Goal: Information Seeking & Learning: Understand process/instructions

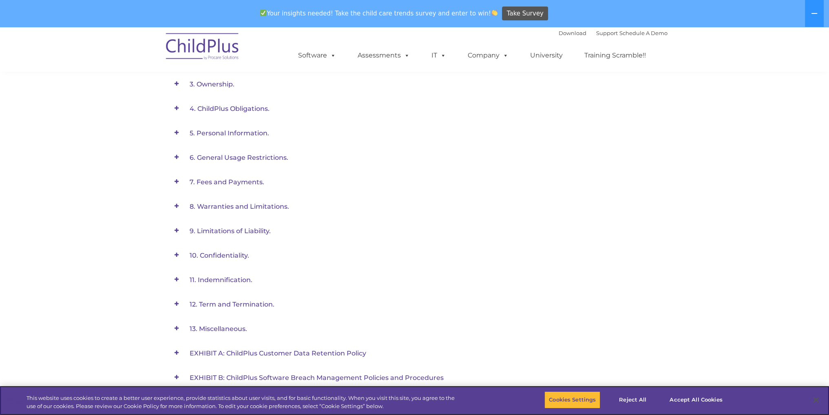
scroll to position [330, 0]
click at [177, 84] on span at bounding box center [177, 84] width 18 height 18
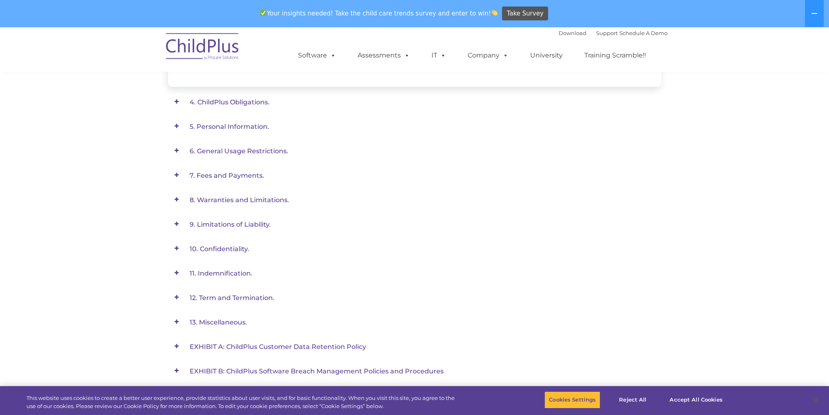
scroll to position [406, 0]
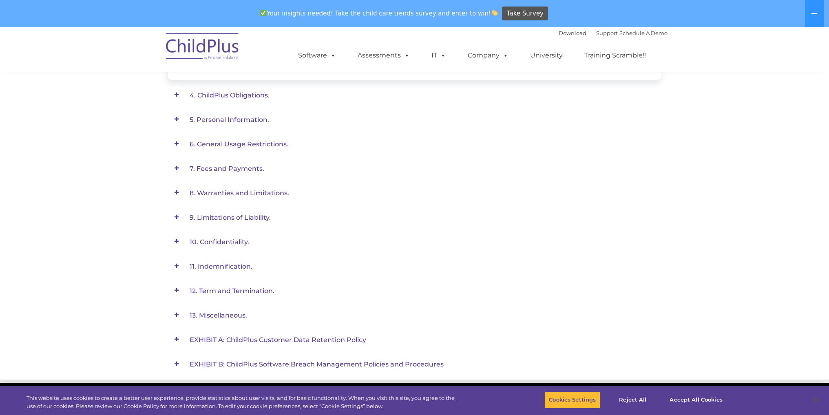
click at [175, 94] on span at bounding box center [177, 95] width 18 height 18
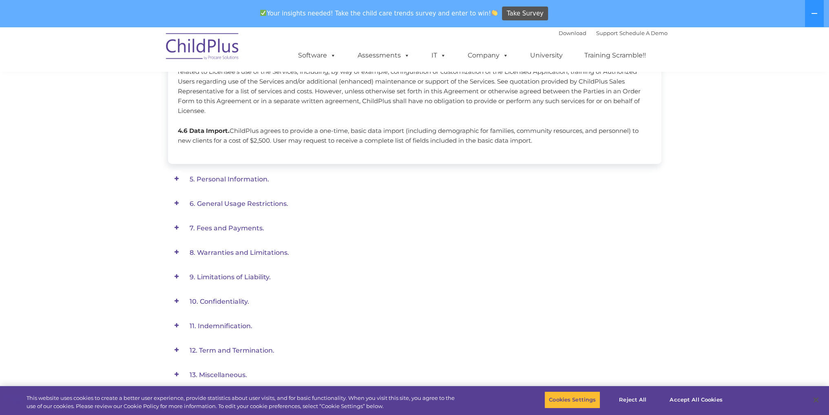
scroll to position [533, 0]
click at [175, 168] on span at bounding box center [177, 177] width 18 height 18
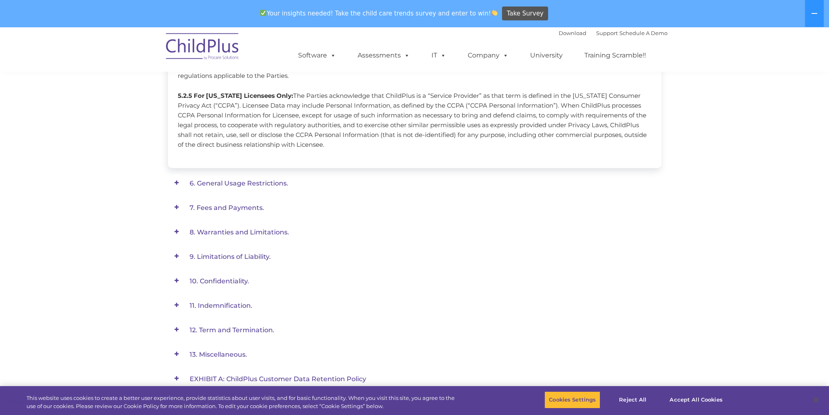
scroll to position [566, 0]
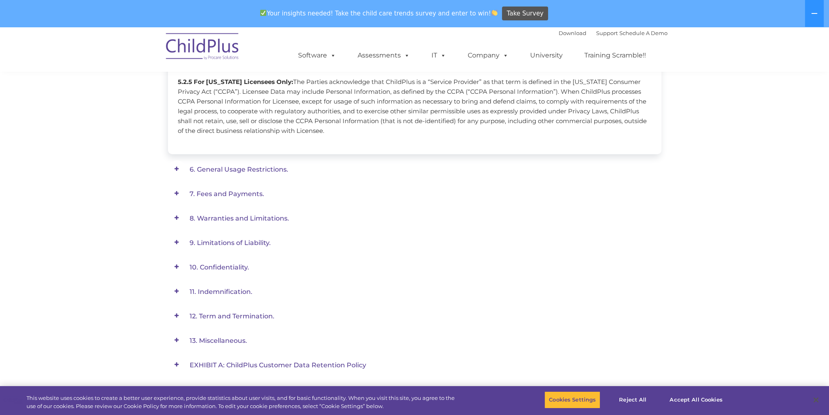
click at [176, 168] on span at bounding box center [177, 169] width 18 height 18
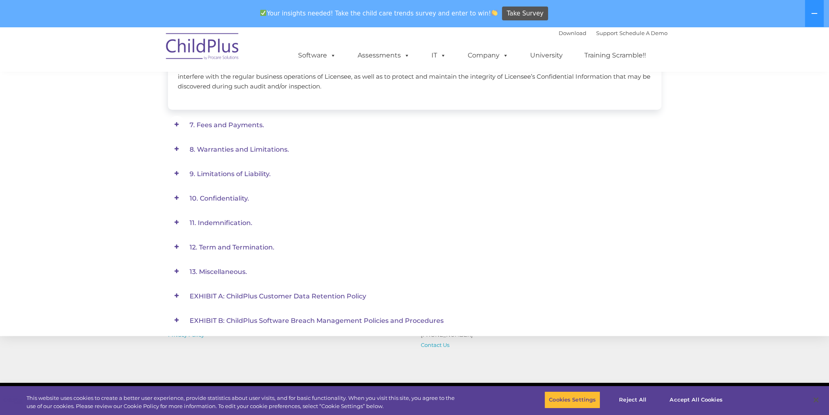
click at [175, 124] on span at bounding box center [177, 125] width 18 height 18
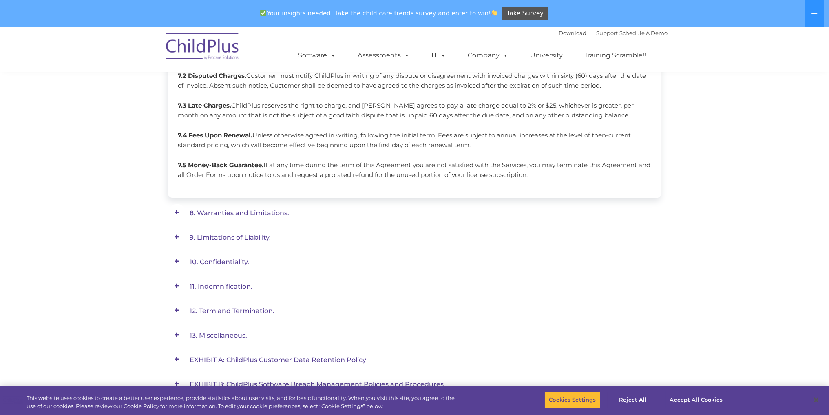
scroll to position [352, 0]
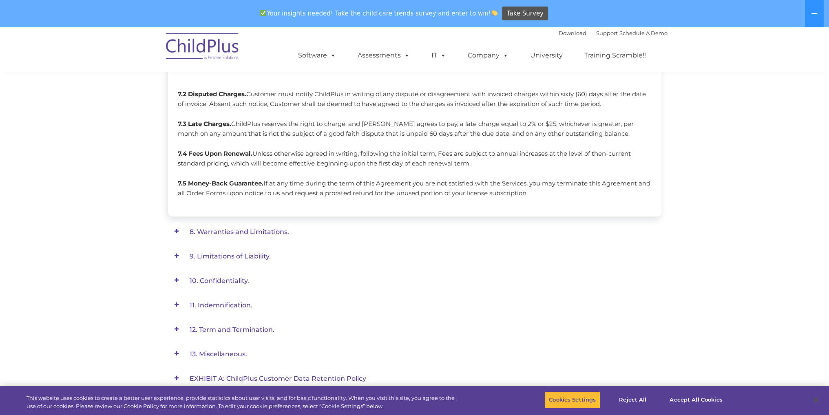
click at [177, 231] on span at bounding box center [177, 232] width 18 height 18
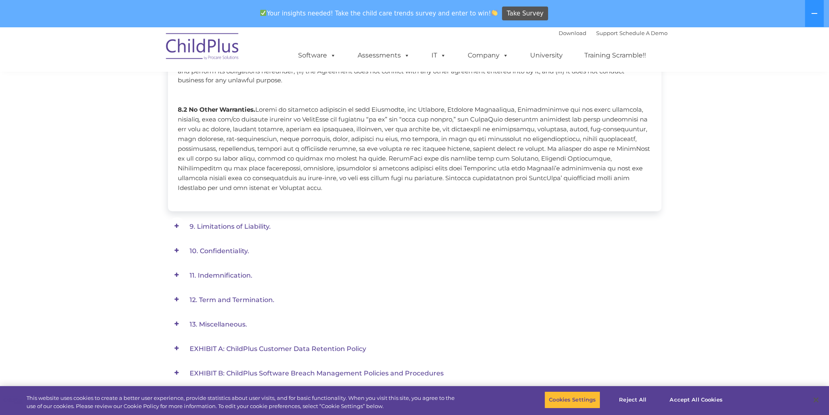
click at [175, 227] on span at bounding box center [177, 226] width 18 height 18
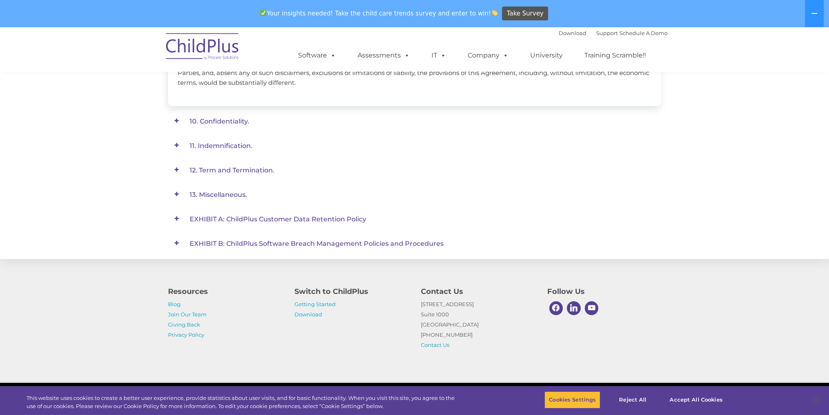
scroll to position [477, 0]
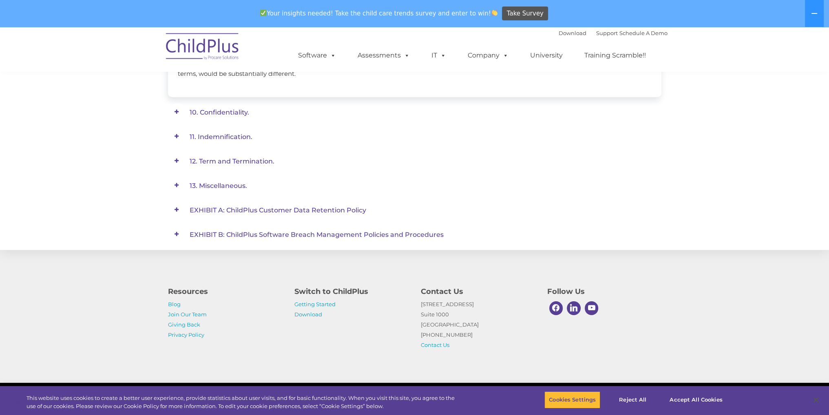
click at [177, 226] on span at bounding box center [177, 235] width 18 height 18
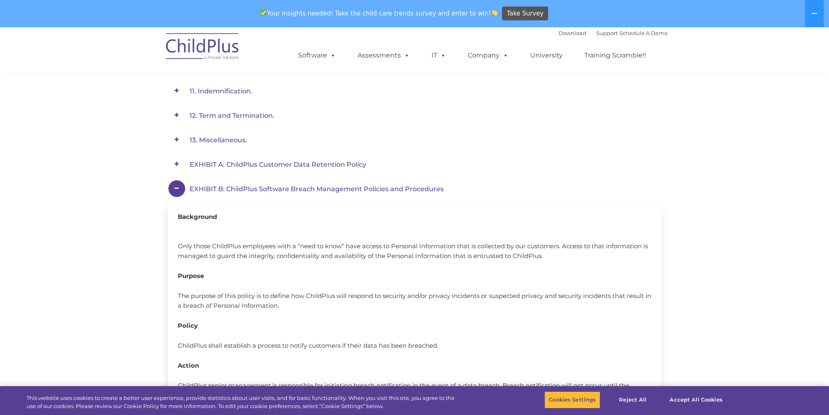
scroll to position [361, 0]
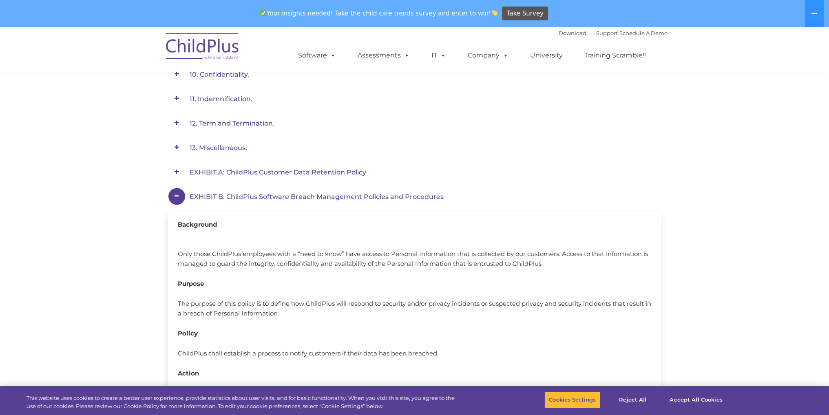
click at [174, 173] on span at bounding box center [177, 172] width 18 height 18
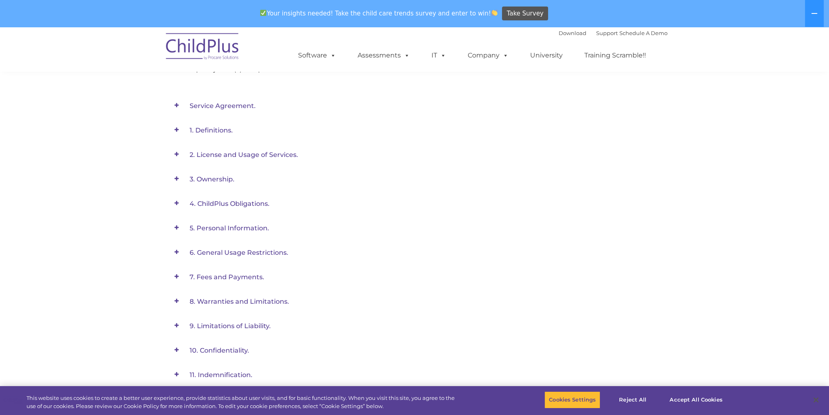
scroll to position [0, 0]
